Goal: Transaction & Acquisition: Purchase product/service

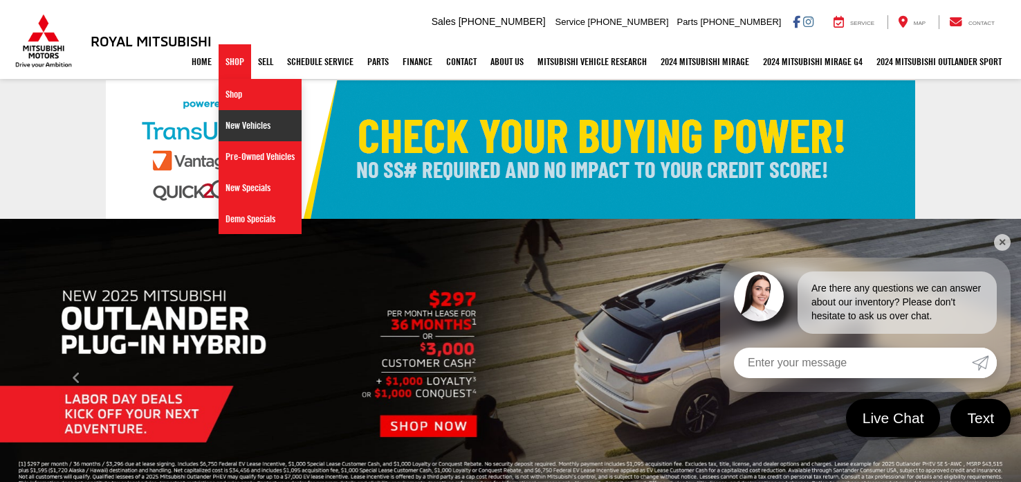
click at [239, 131] on link "New Vehicles" at bounding box center [260, 125] width 83 height 31
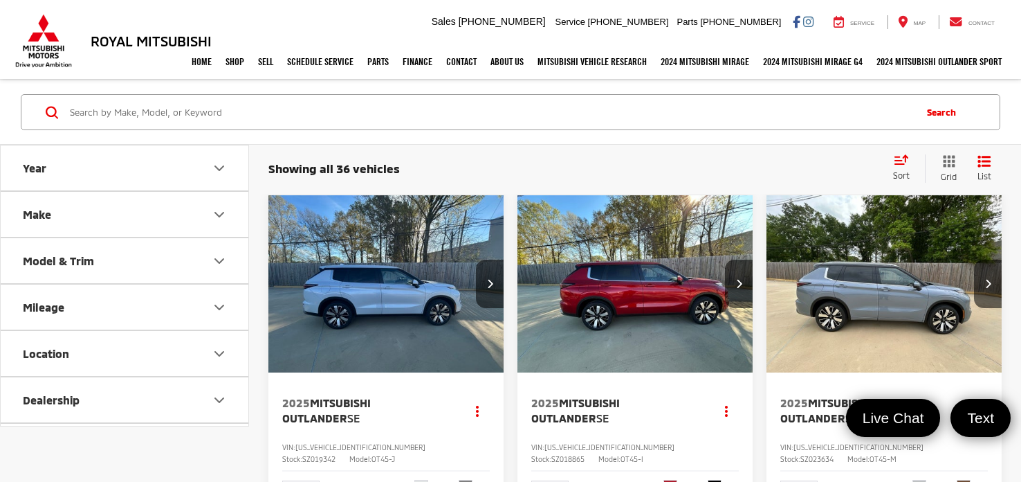
click at [162, 215] on button "Make" at bounding box center [125, 214] width 249 height 45
click at [69, 267] on img at bounding box center [62, 263] width 38 height 33
click at [0, 0] on input "Mitsubishi (36)" at bounding box center [0, 0] width 0 height 0
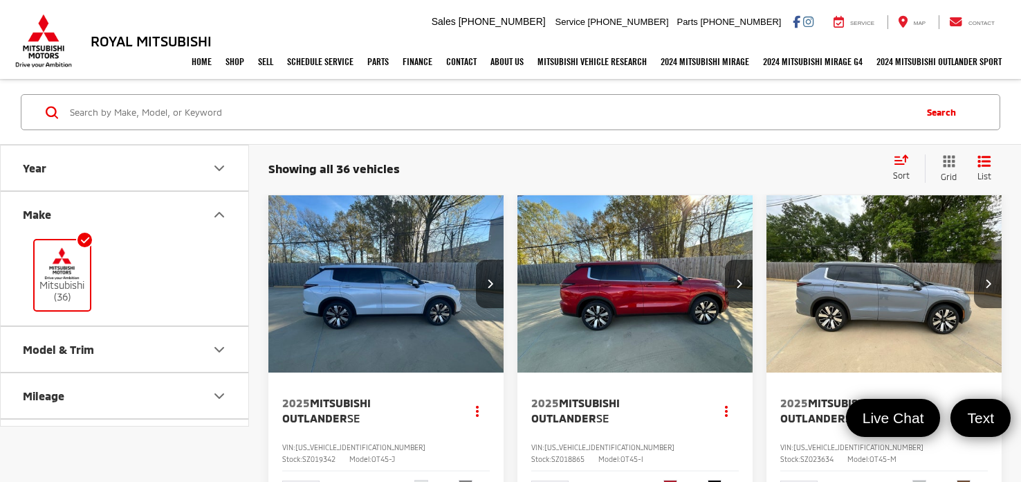
click at [197, 347] on button "Model & Trim" at bounding box center [125, 349] width 249 height 45
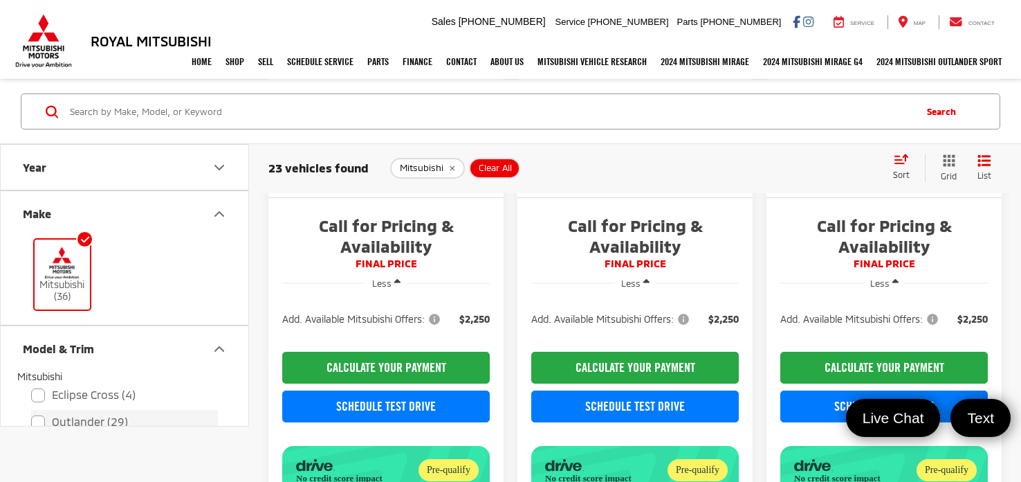
scroll to position [144, 0]
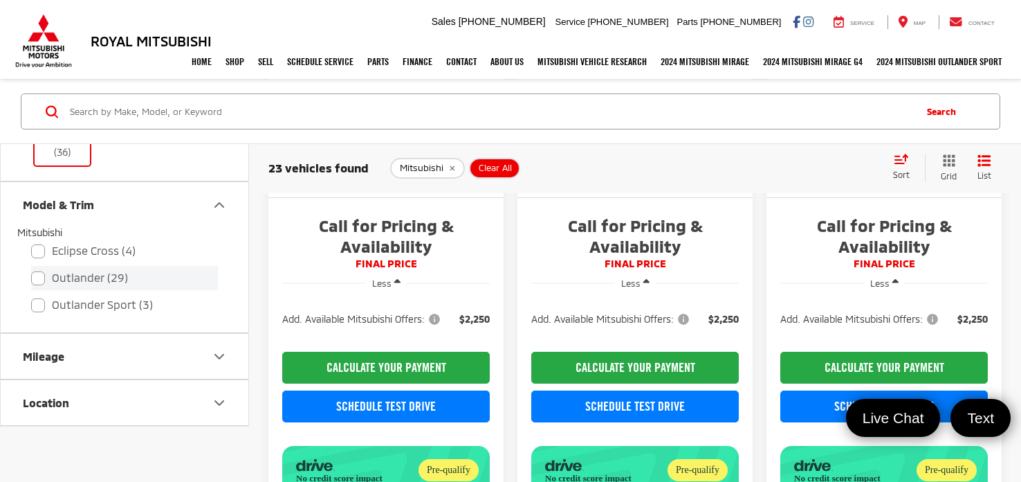
click at [38, 282] on label "Outlander (29)" at bounding box center [124, 278] width 187 height 24
click at [32, 269] on input "Outlander (29)" at bounding box center [31, 268] width 1 height 1
checkbox input "true"
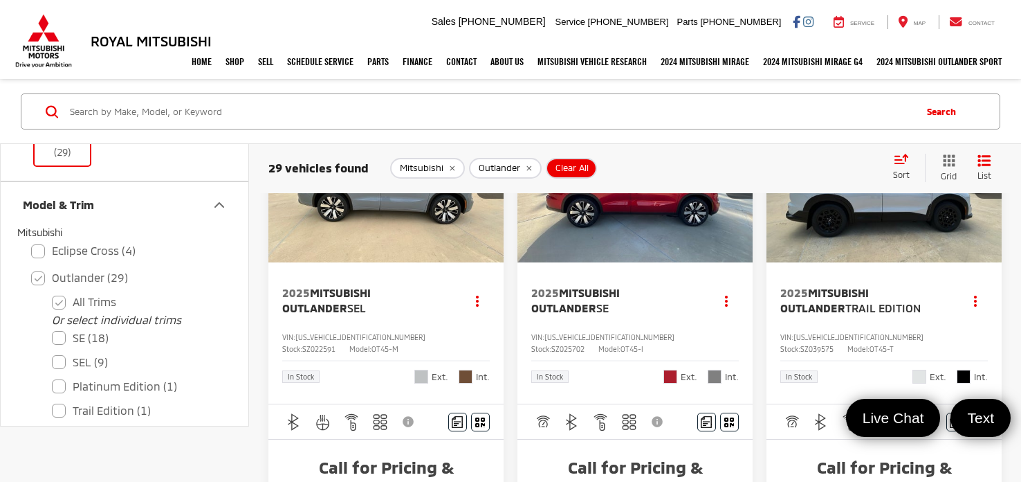
scroll to position [748, 0]
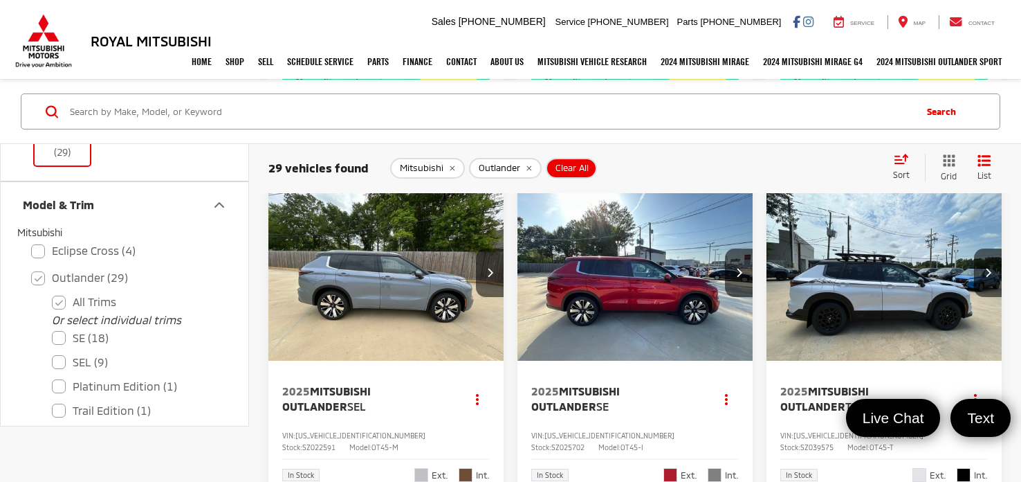
click at [331, 412] on span "Mitsubishi Outlander" at bounding box center [326, 398] width 89 height 28
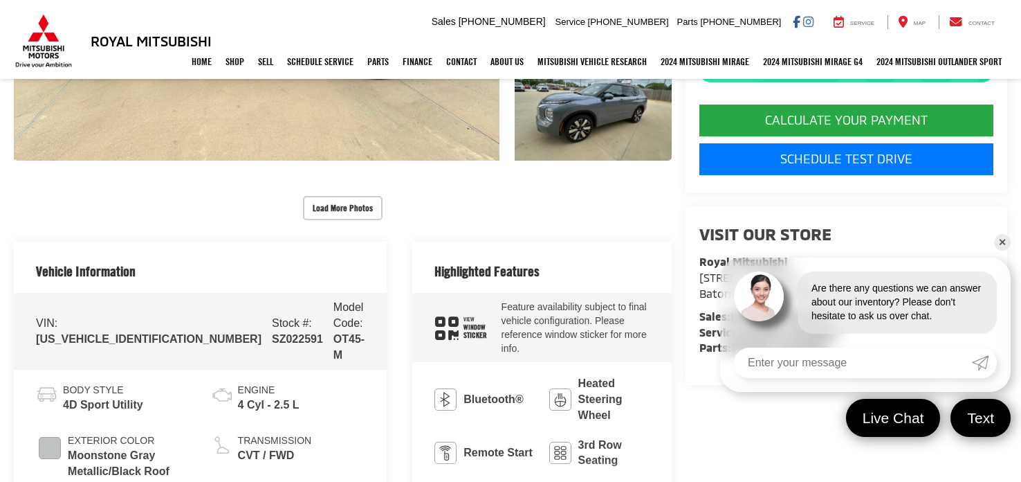
click at [435, 316] on icon "window sticker" at bounding box center [447, 327] width 24 height 23
